Goal: Find specific page/section: Find specific page/section

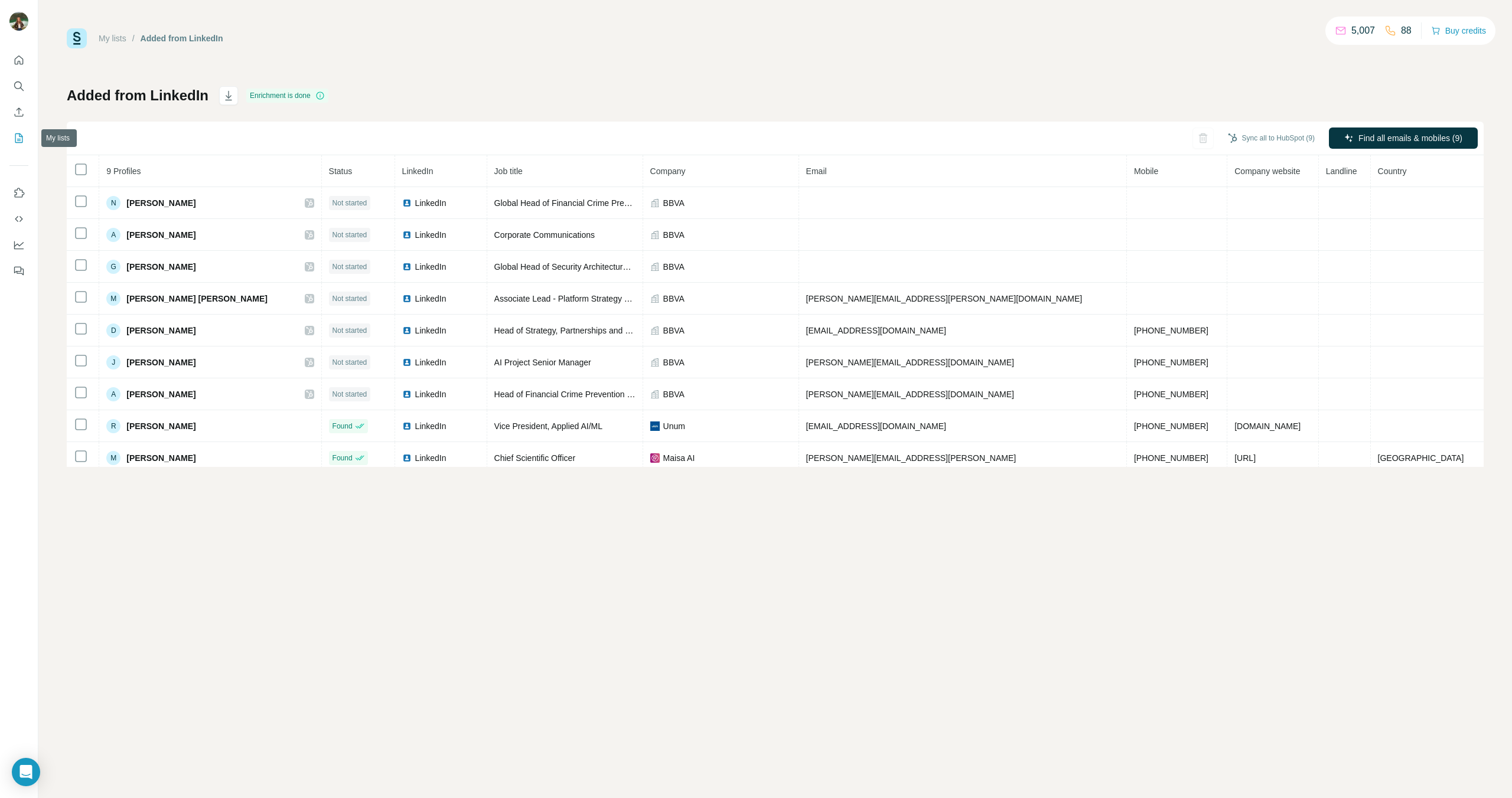
click at [23, 137] on icon "My lists" at bounding box center [18, 138] width 12 height 12
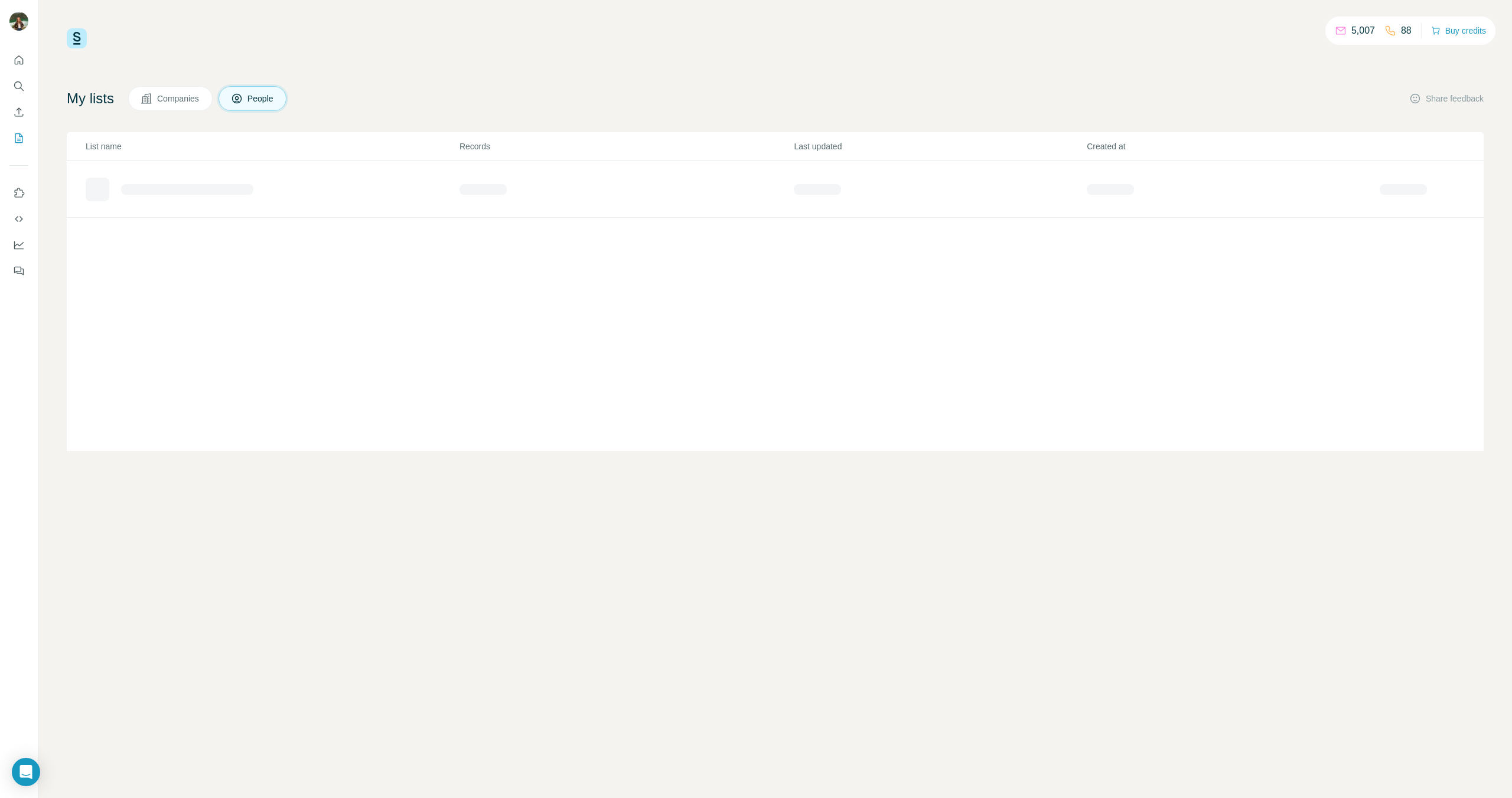
click at [162, 222] on div "List name Records Last updated Created at" at bounding box center [775, 291] width 1417 height 318
click at [176, 192] on div "Search Export (Custom): BBVA - [DATE] 08:22" at bounding box center [272, 184] width 373 height 18
